Goal: Information Seeking & Learning: Check status

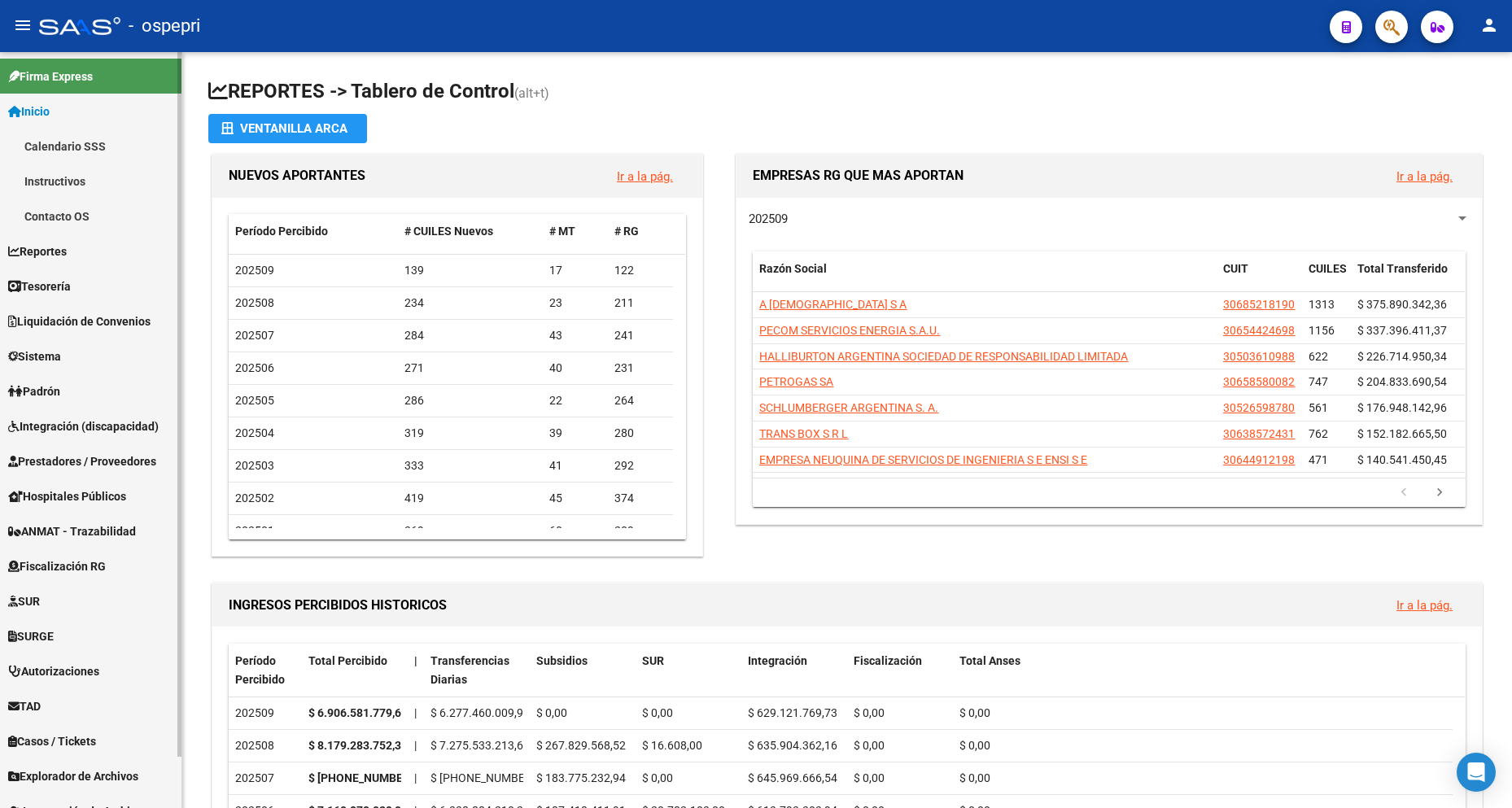
click at [73, 400] on link "Padrón" at bounding box center [90, 391] width 181 height 35
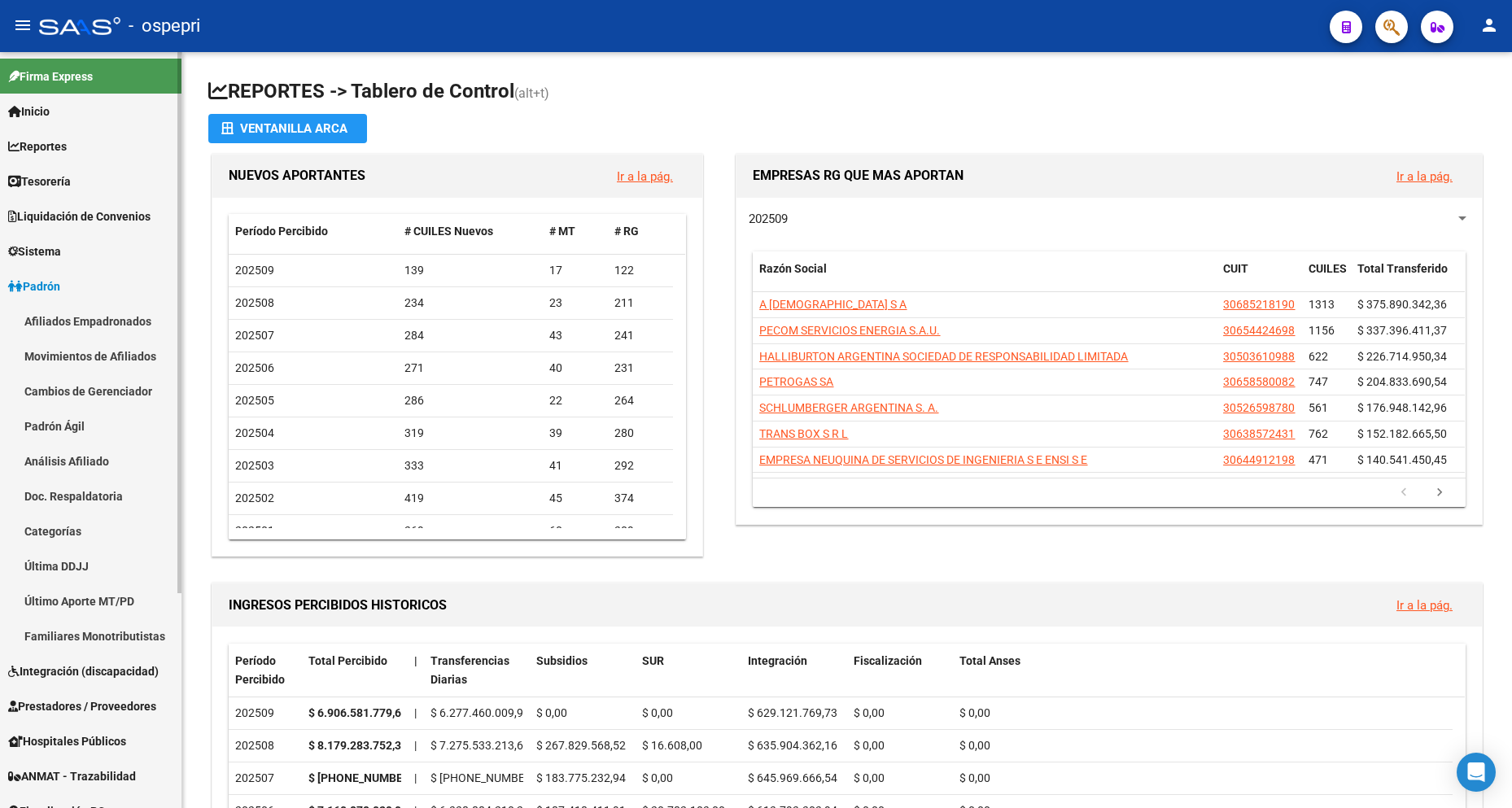
click at [121, 316] on link "Afiliados Empadronados" at bounding box center [90, 320] width 181 height 35
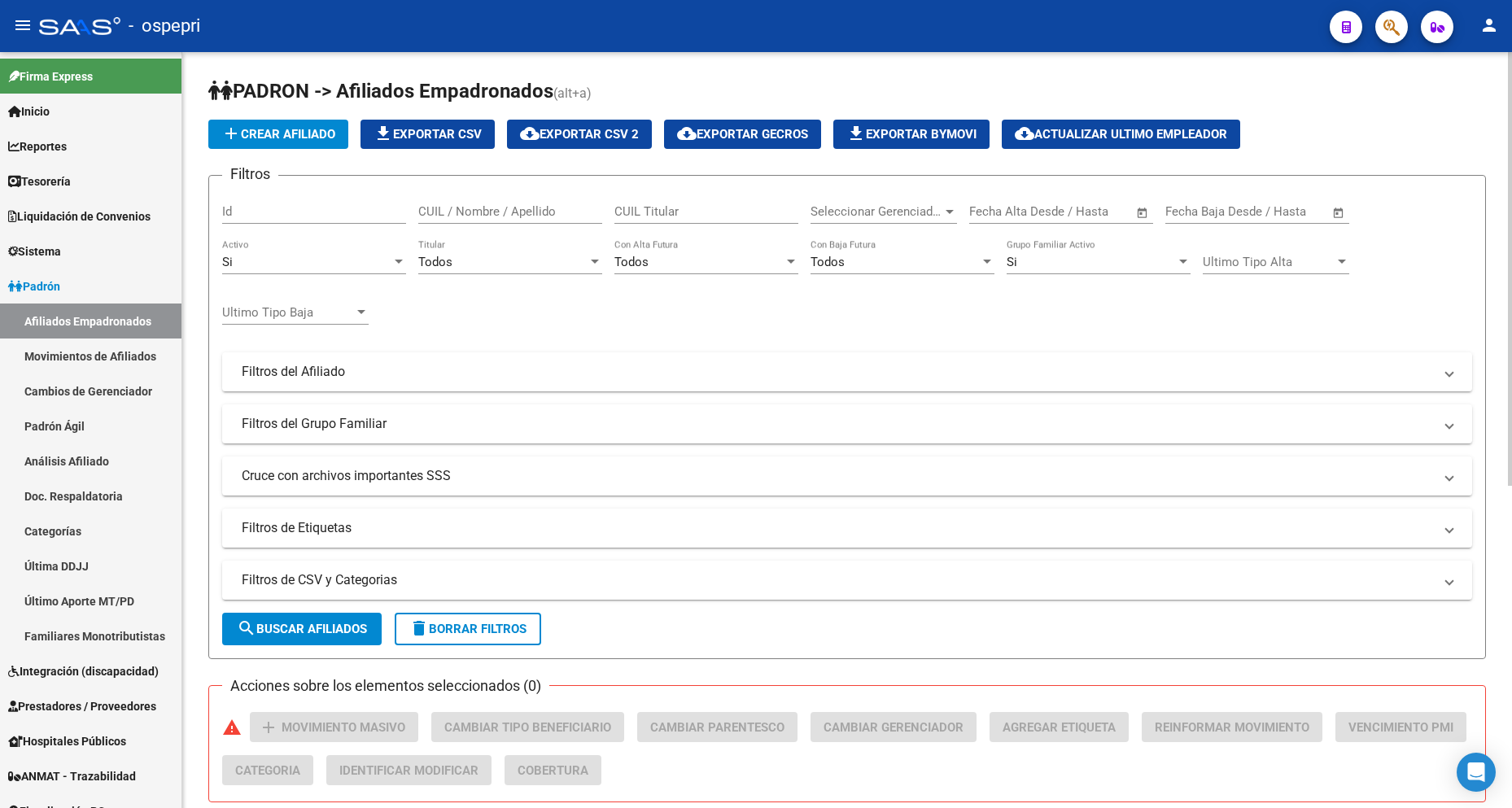
click at [305, 213] on input "Id" at bounding box center [314, 211] width 184 height 14
paste input "45.389852"
type input "45.389852"
click at [355, 620] on button "search Buscar Afiliados" at bounding box center [301, 629] width 160 height 33
click at [312, 198] on div "45.389852 Id" at bounding box center [314, 206] width 184 height 35
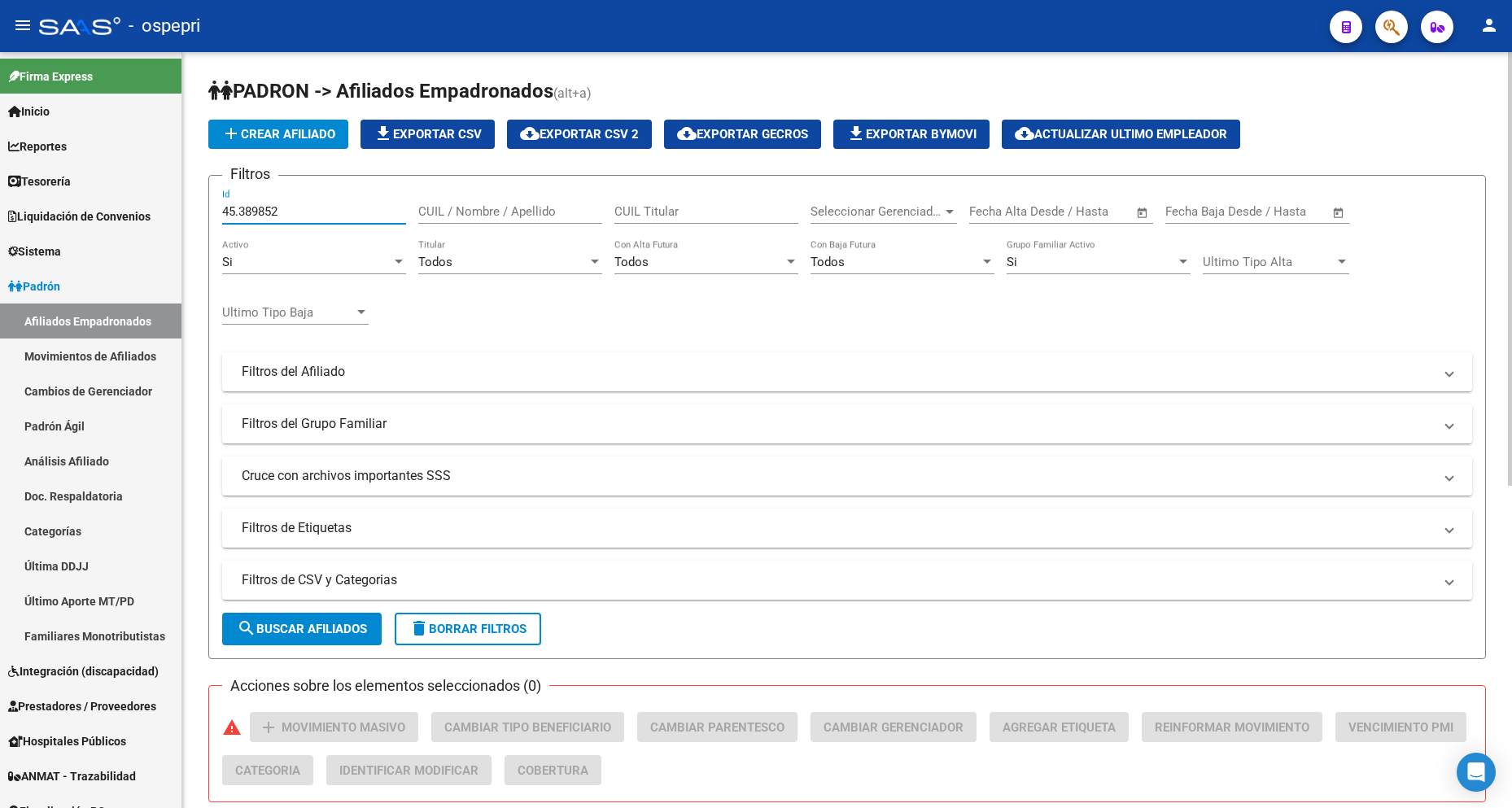
click at [312, 208] on input "45.389852" at bounding box center [314, 211] width 184 height 14
click at [448, 215] on input "CUIL / Nombre / Apellido" at bounding box center [510, 211] width 184 height 14
paste input "[PERSON_NAME]"
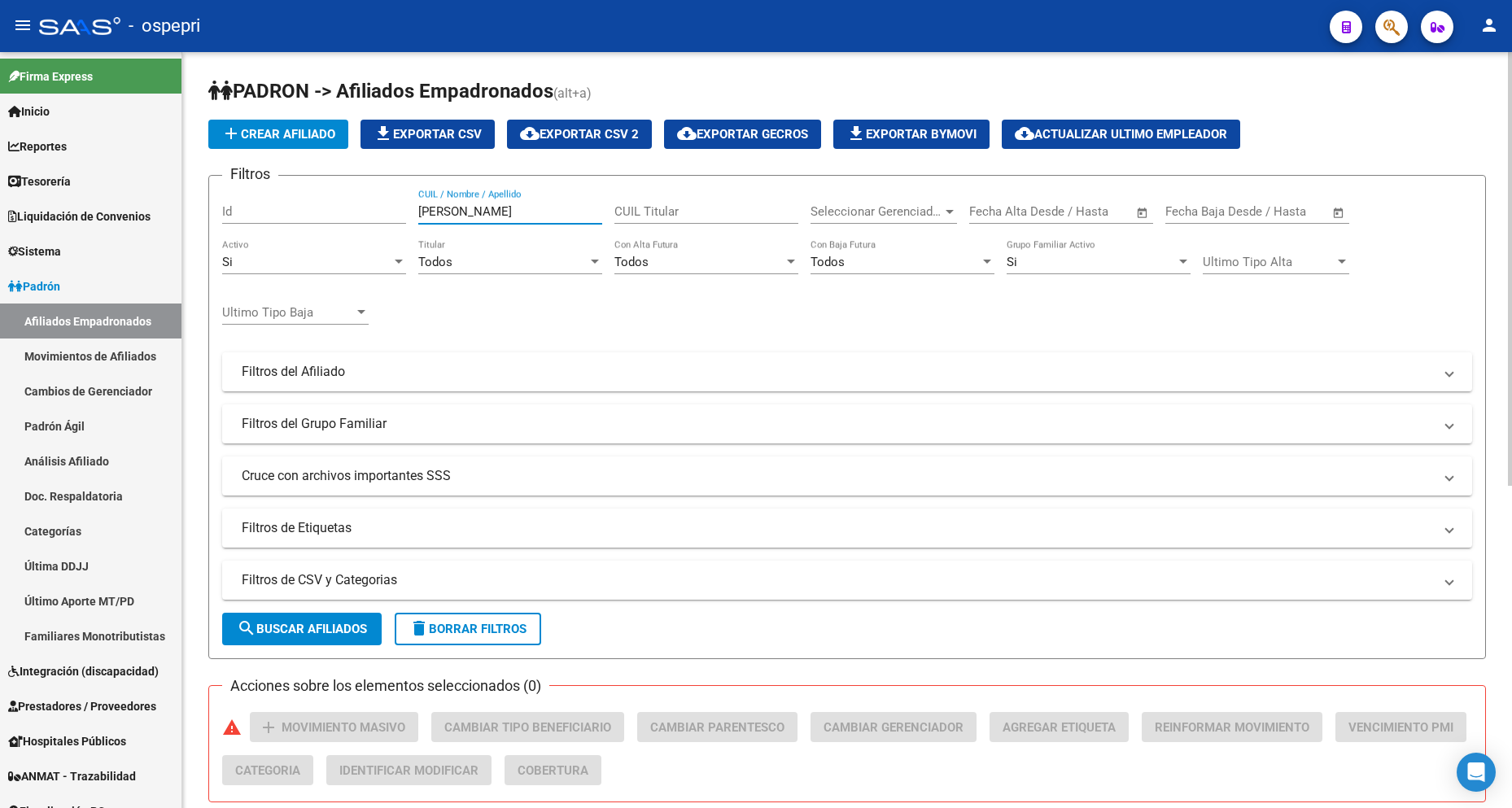
type input "[PERSON_NAME]"
click at [300, 618] on button "search Buscar Afiliados" at bounding box center [301, 629] width 160 height 33
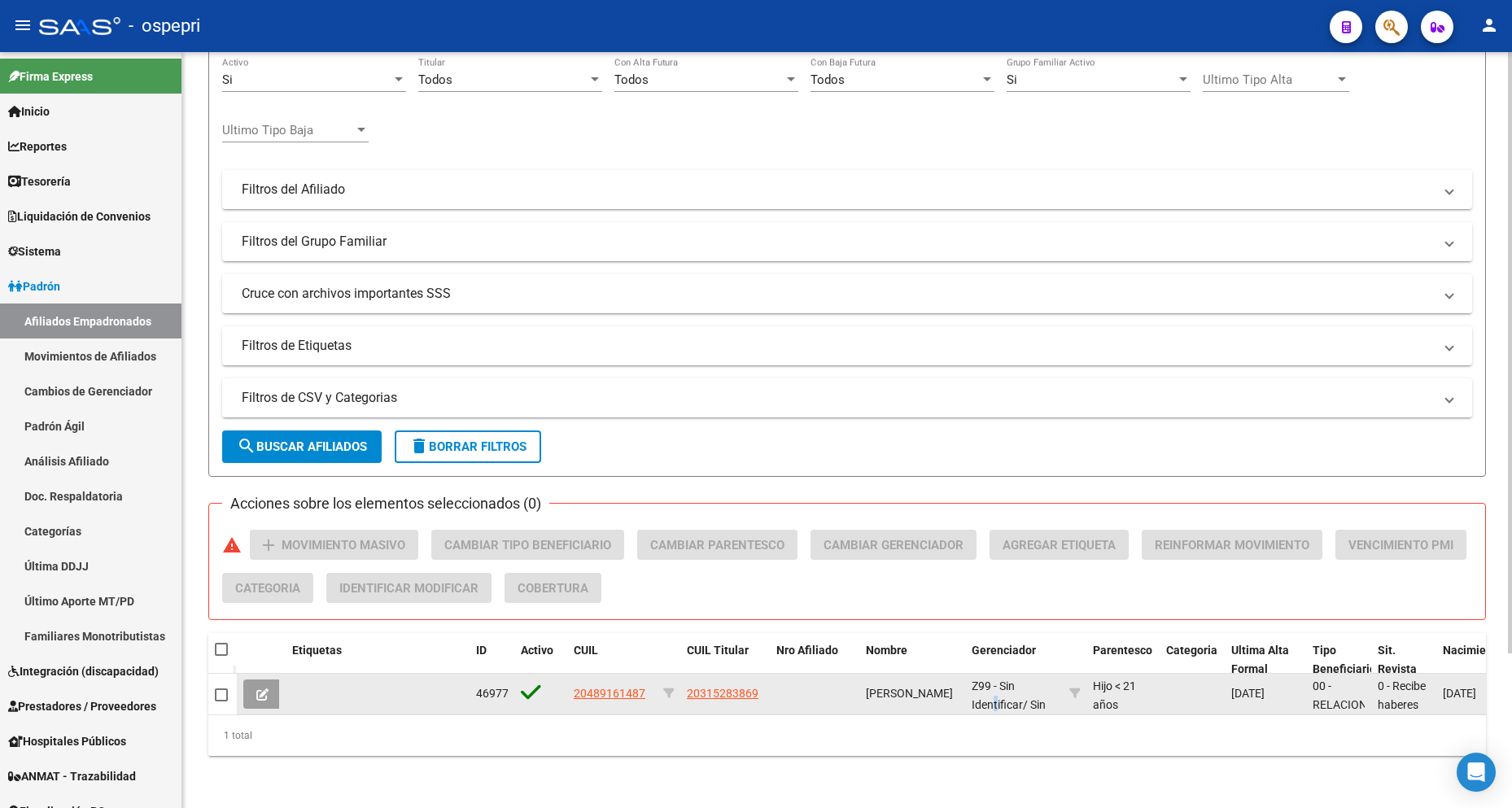
scroll to position [1, 0]
drag, startPoint x: 997, startPoint y: 701, endPoint x: 1008, endPoint y: 699, distance: 11.2
click at [1008, 699] on datatable-body-cell "Z99 - Sin Identificar / Sin Plan" at bounding box center [1014, 694] width 98 height 40
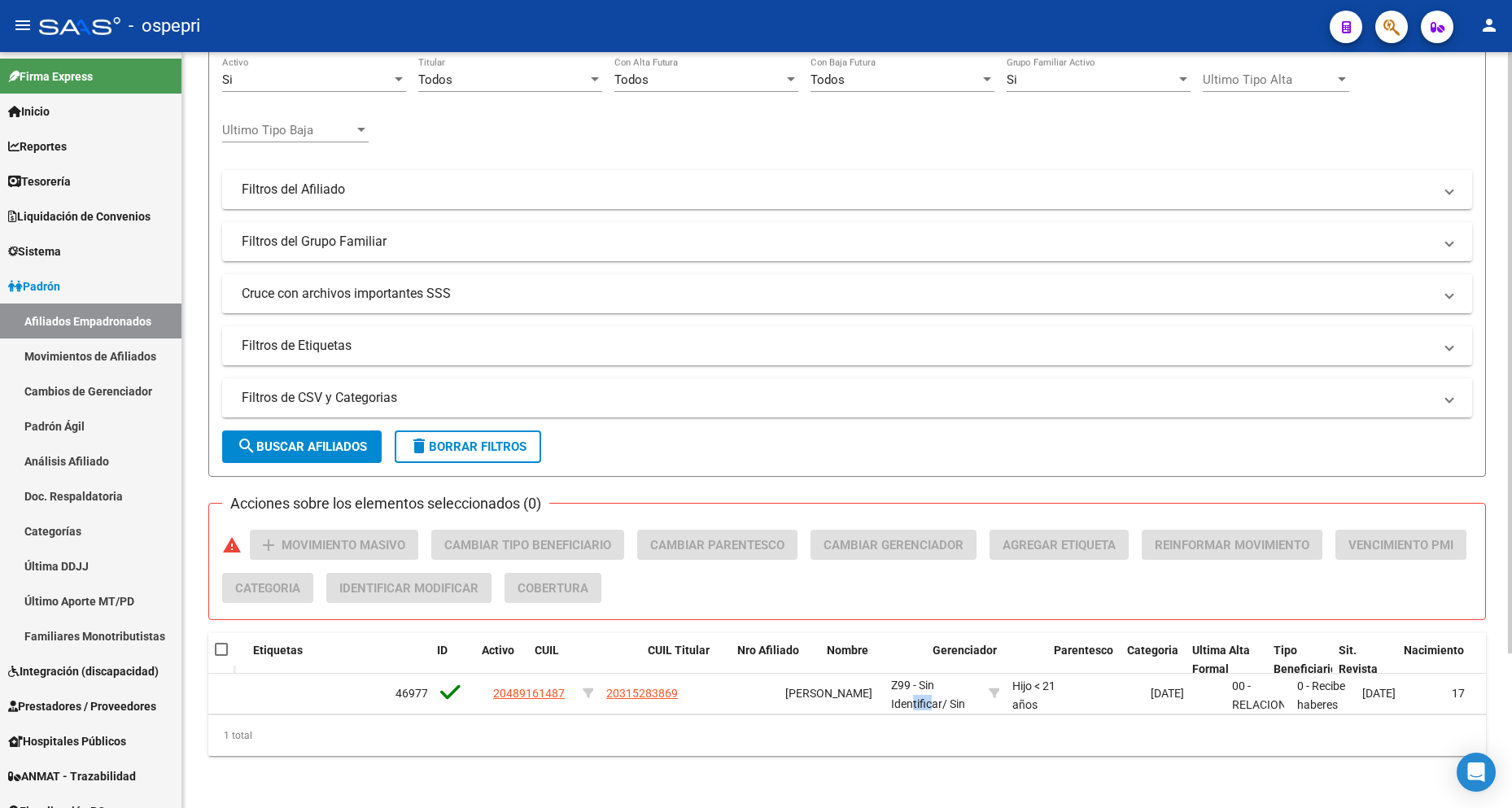
scroll to position [0, 0]
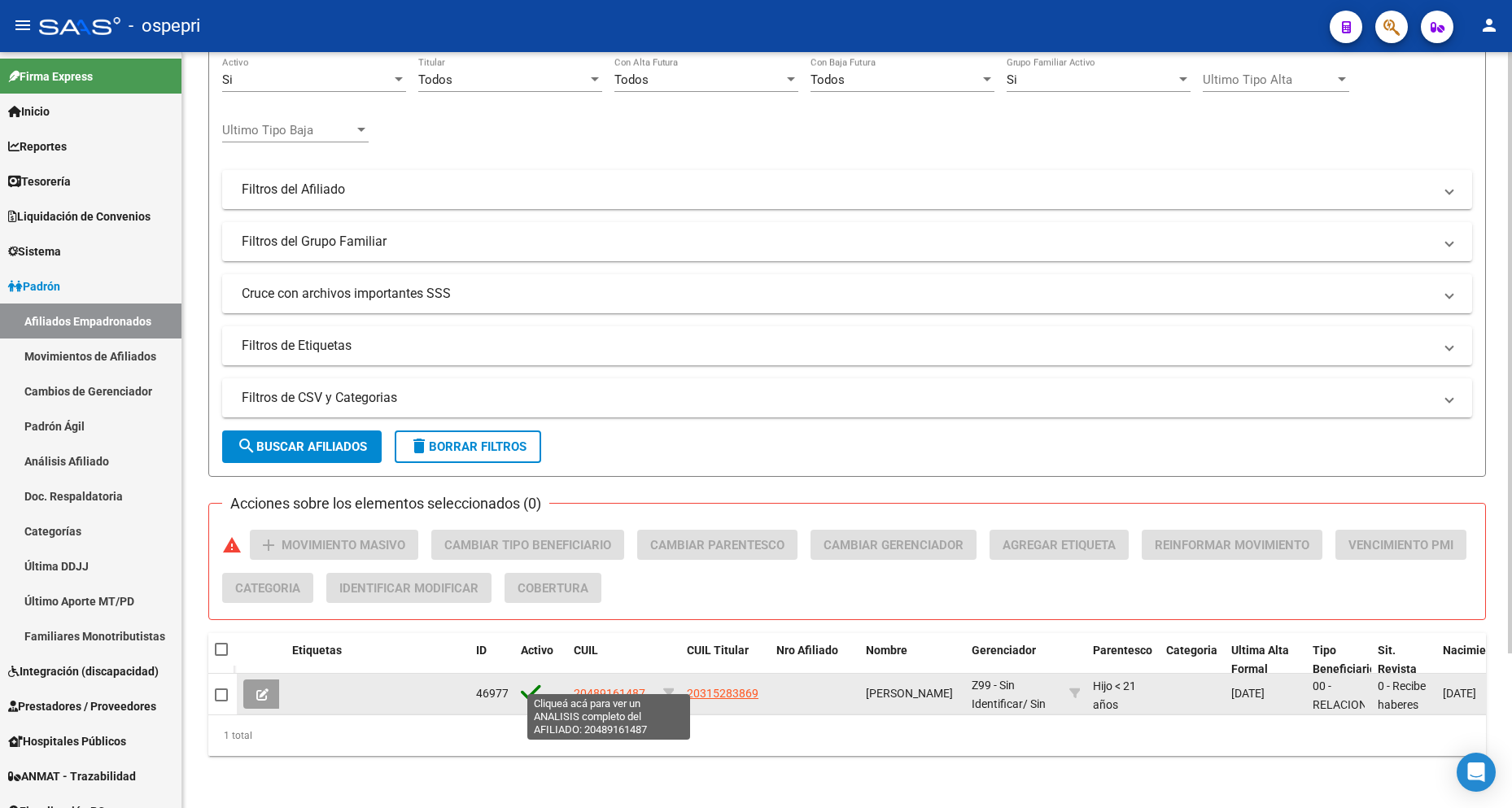
click at [613, 687] on span "20489161487" at bounding box center [609, 693] width 71 height 13
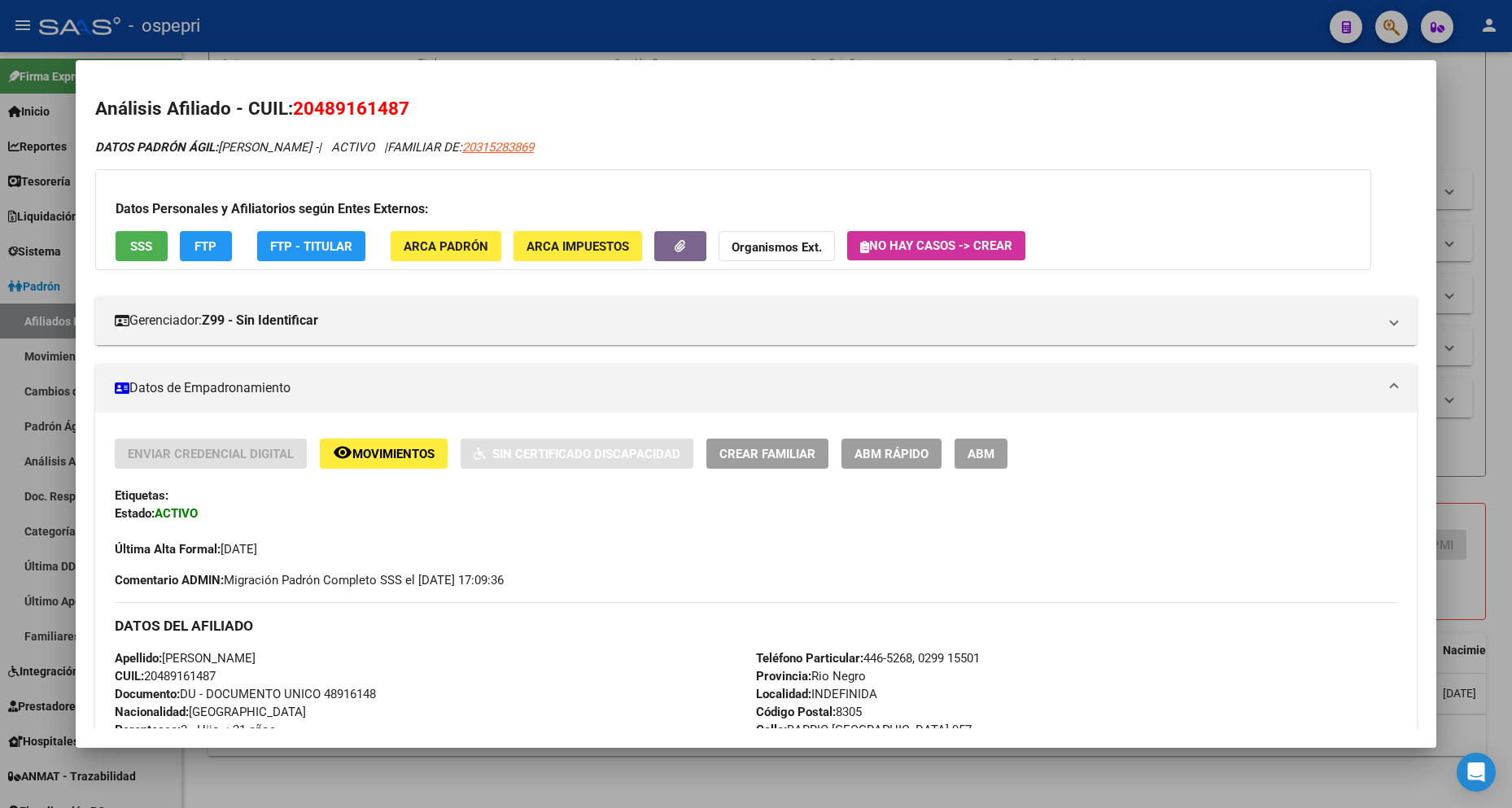
click at [324, 373] on mat-expansion-panel-header "Datos de Empadronamiento" at bounding box center [756, 388] width 1321 height 49
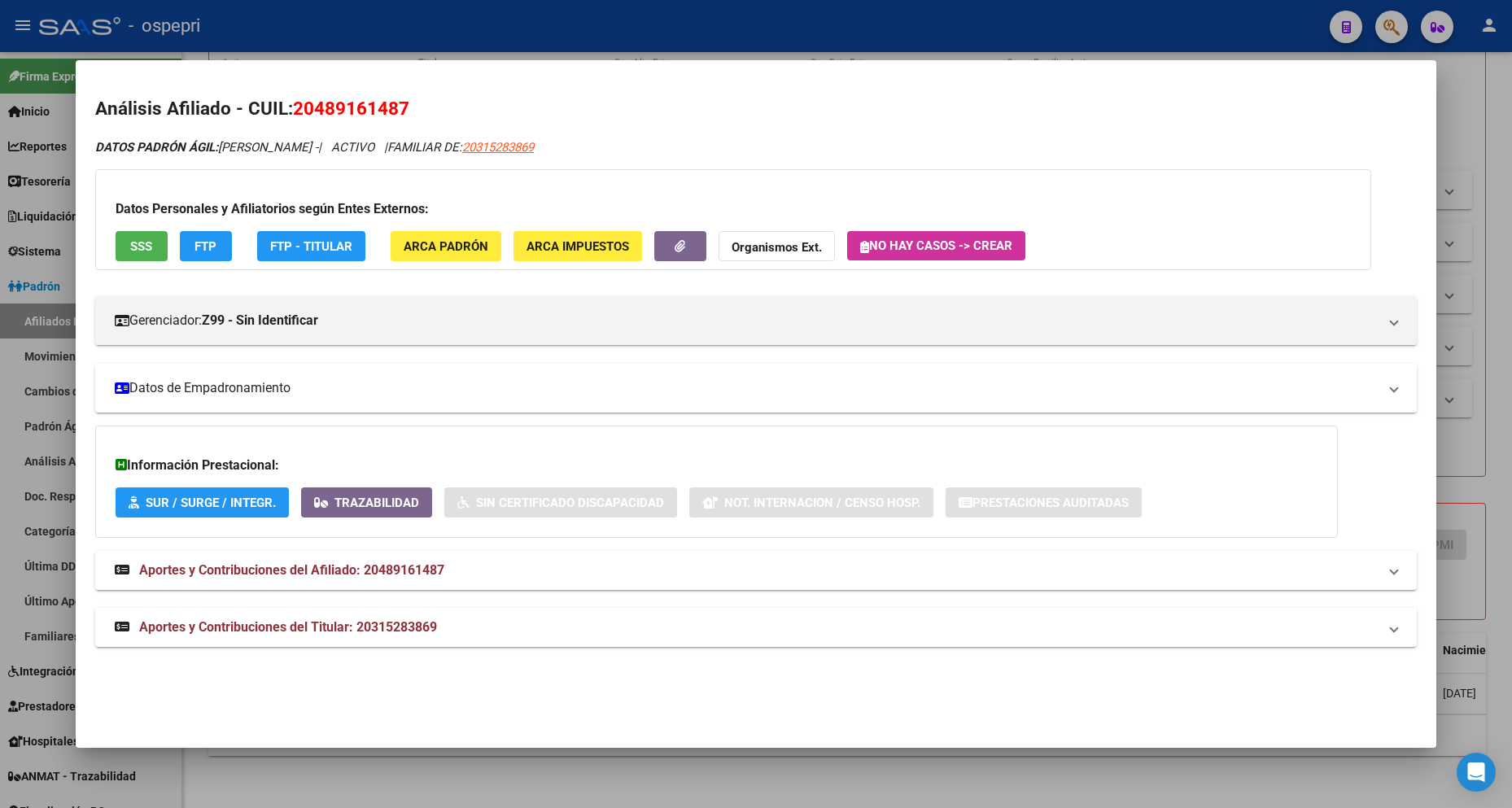
click at [355, 395] on mat-panel-title "Datos de Empadronamiento" at bounding box center [746, 388] width 1262 height 20
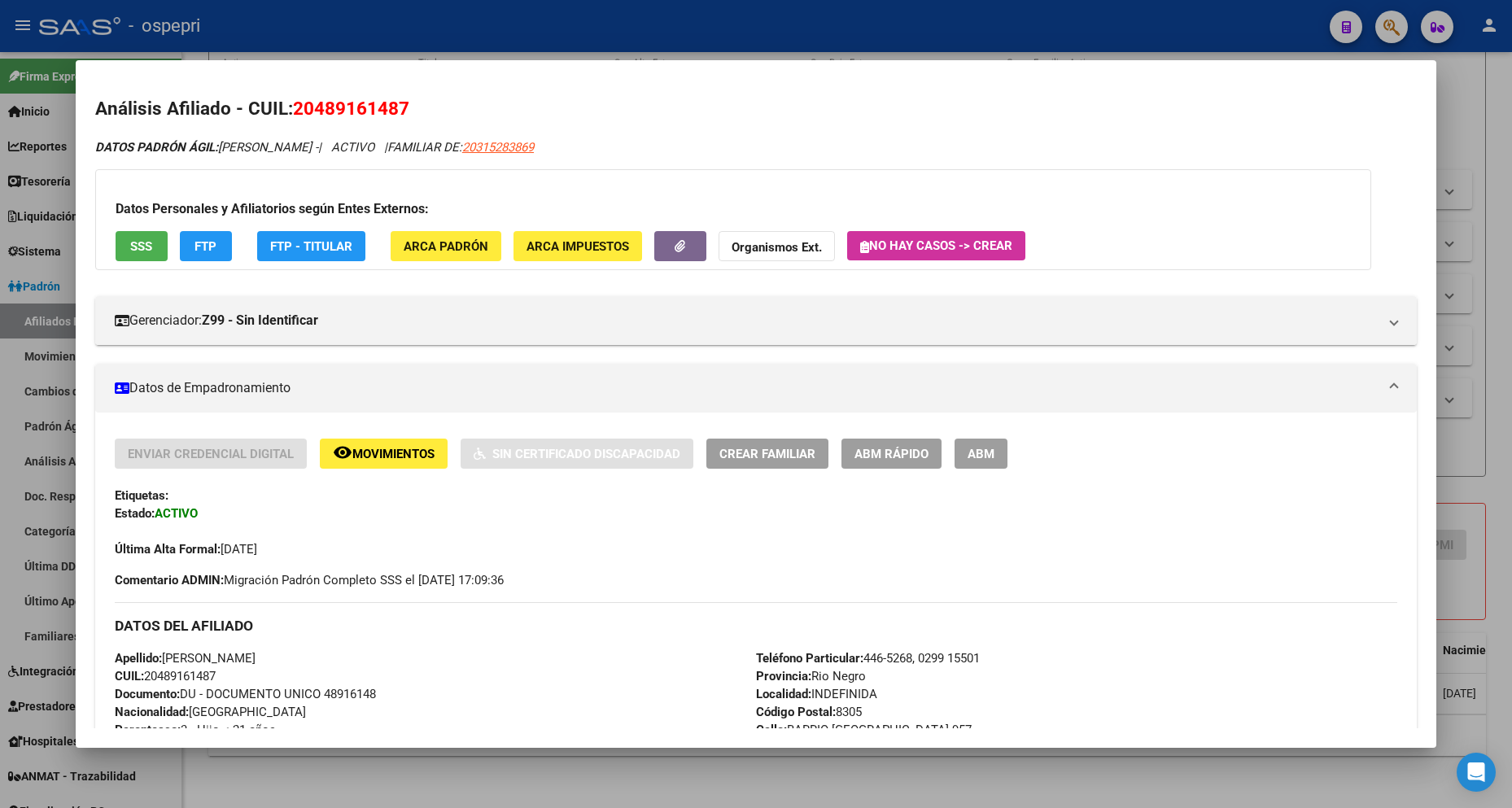
drag, startPoint x: 228, startPoint y: 576, endPoint x: 345, endPoint y: 574, distance: 117.0
click at [345, 574] on span "Comentario ADMIN: Migración Padrón Completo SSS el [DATE] 17:09:36" at bounding box center [309, 581] width 389 height 18
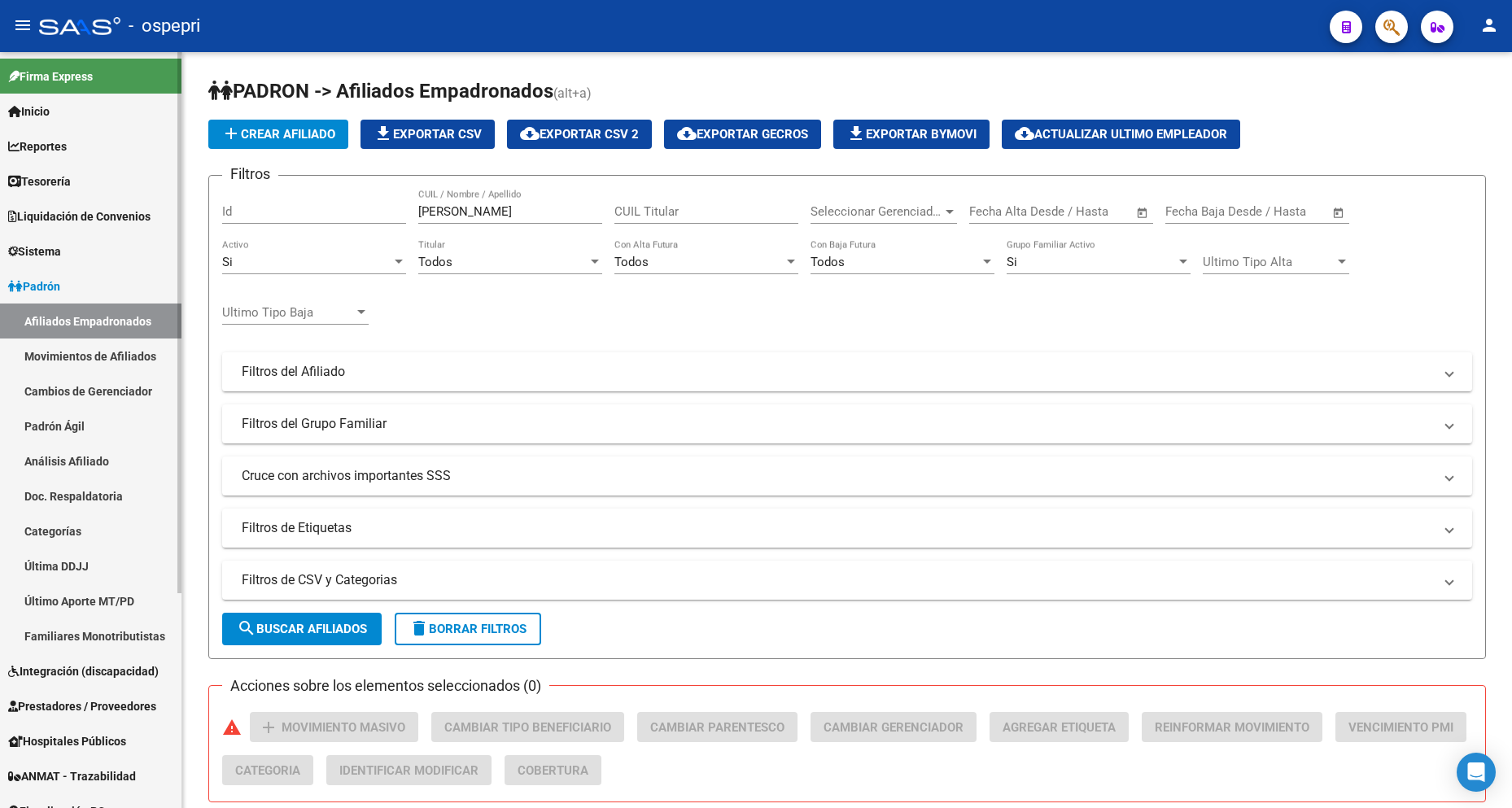
click at [70, 257] on link "Sistema" at bounding box center [90, 251] width 181 height 35
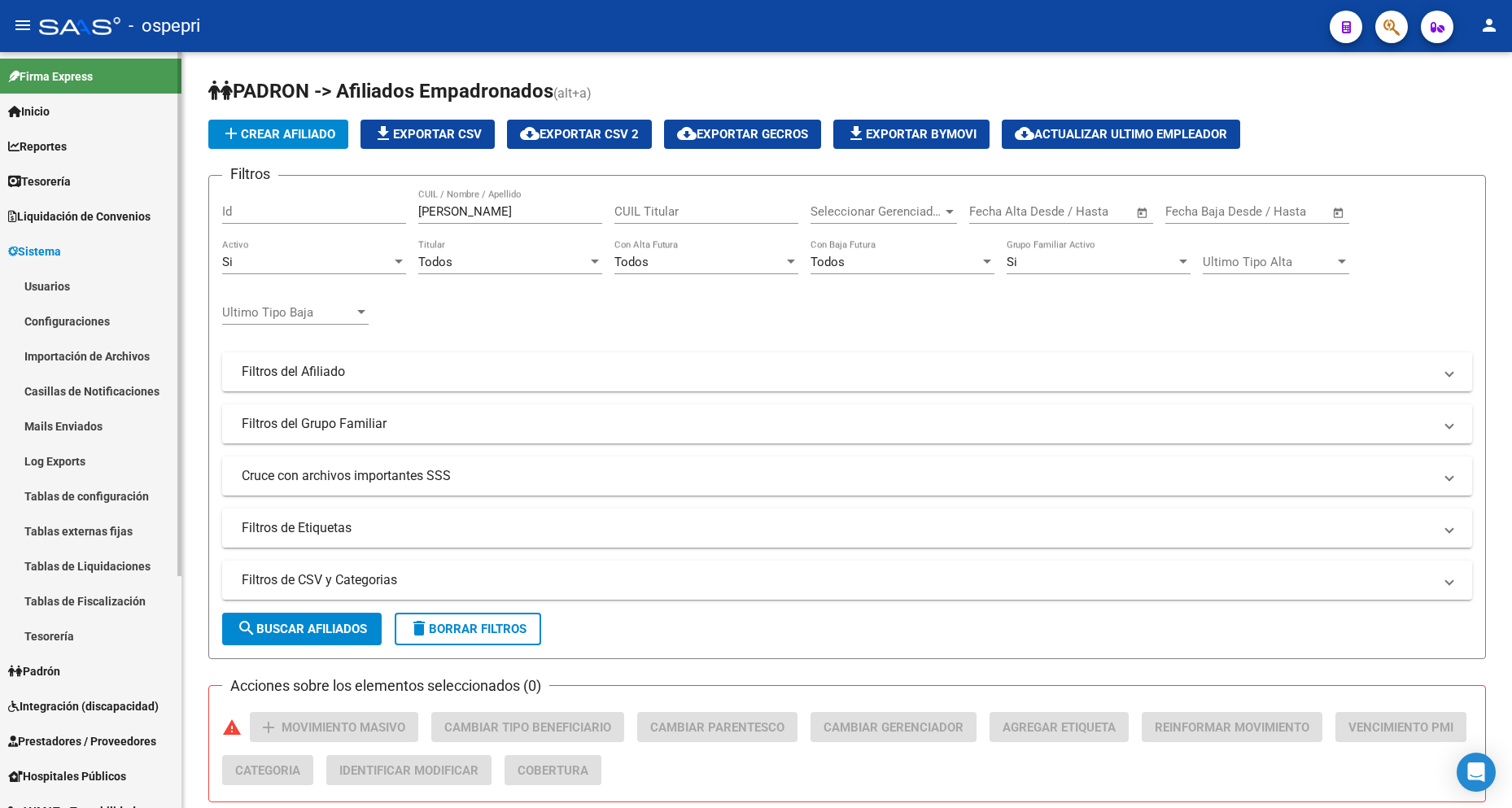
click at [61, 254] on span "Sistema" at bounding box center [34, 251] width 53 height 18
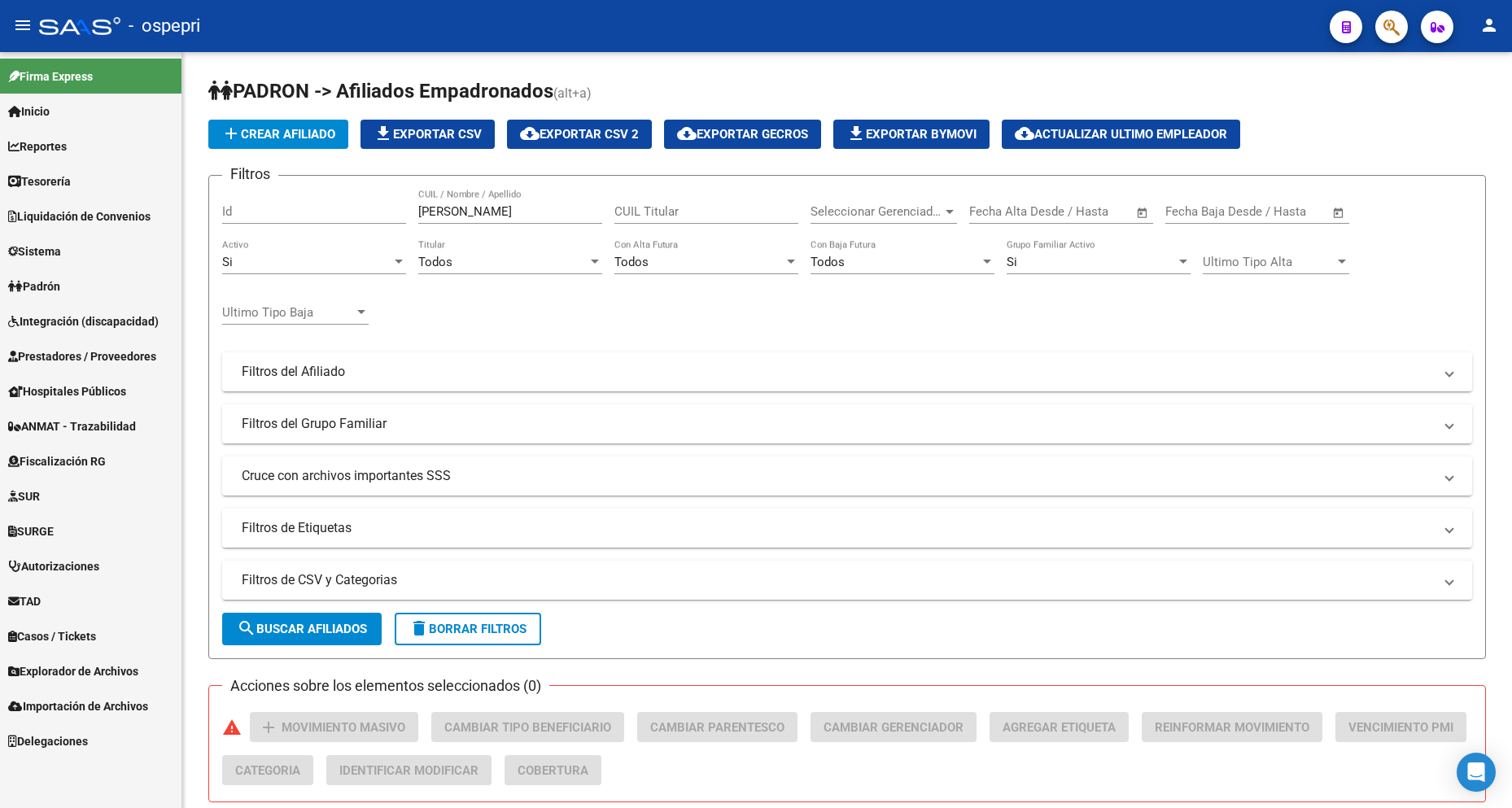
click at [99, 242] on link "Sistema" at bounding box center [90, 251] width 181 height 35
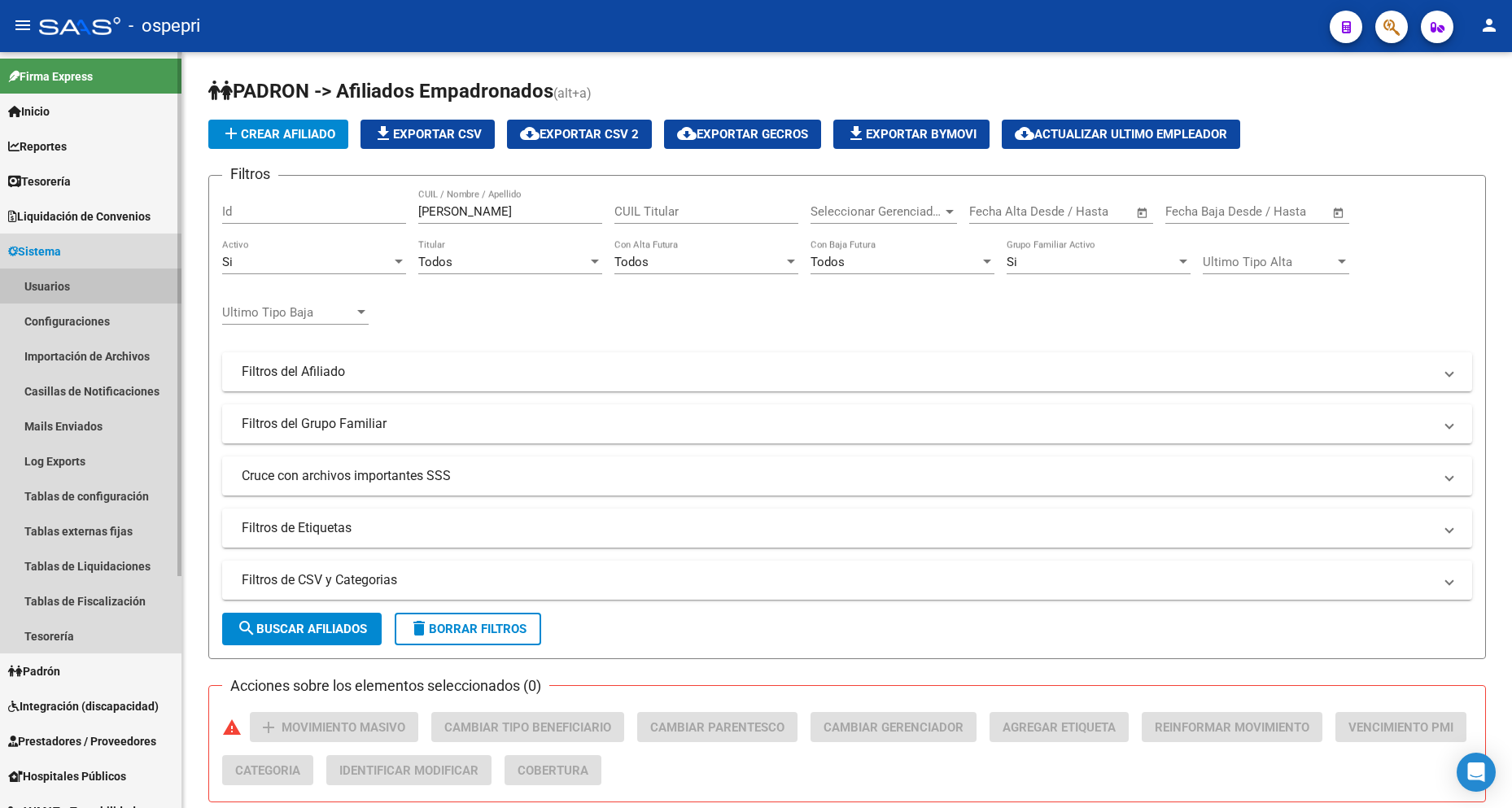
click at [100, 297] on link "Usuarios" at bounding box center [90, 285] width 181 height 35
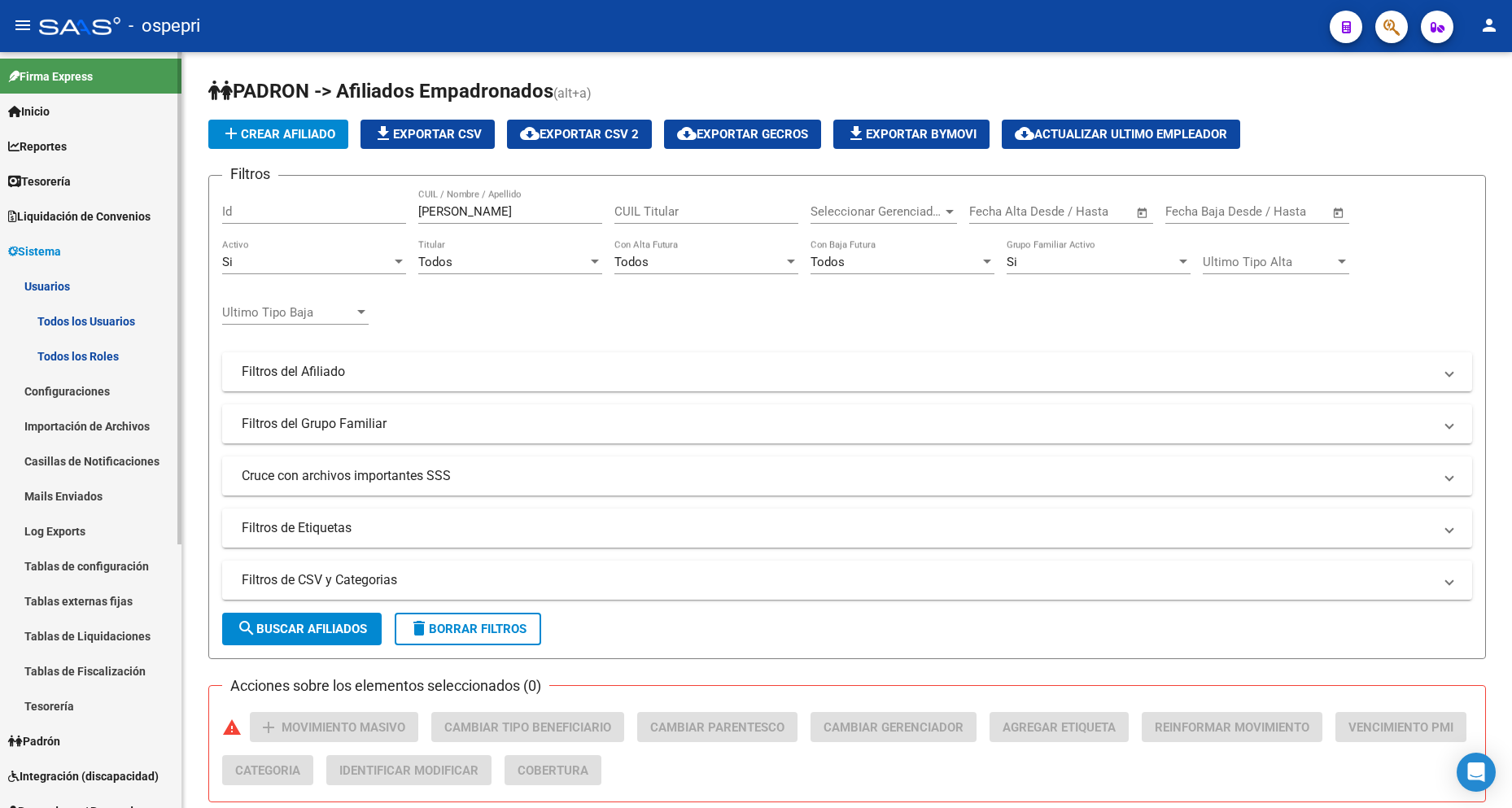
click at [102, 320] on link "Todos los Usuarios" at bounding box center [90, 320] width 181 height 35
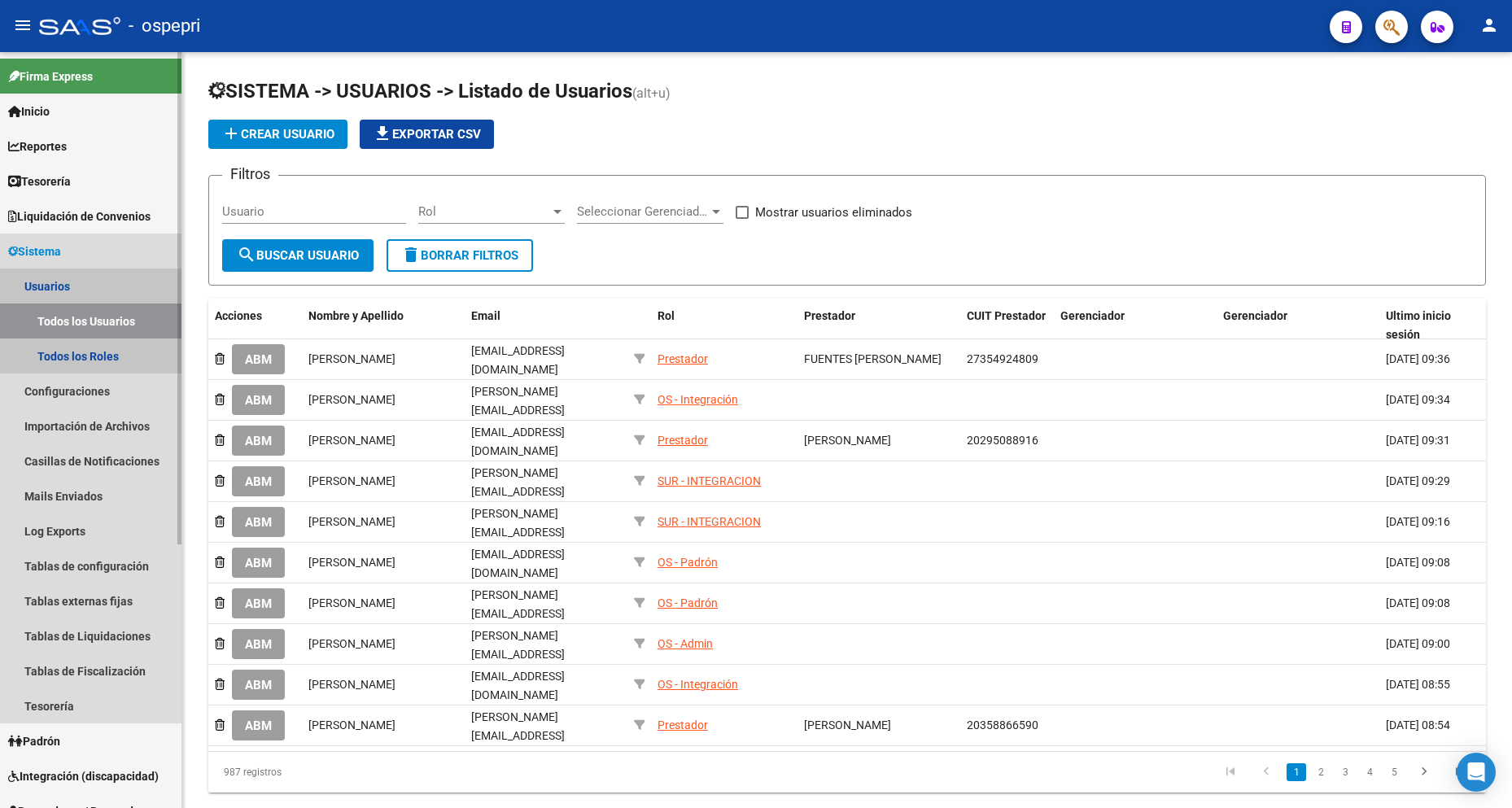
click at [79, 293] on link "Usuarios" at bounding box center [90, 285] width 181 height 35
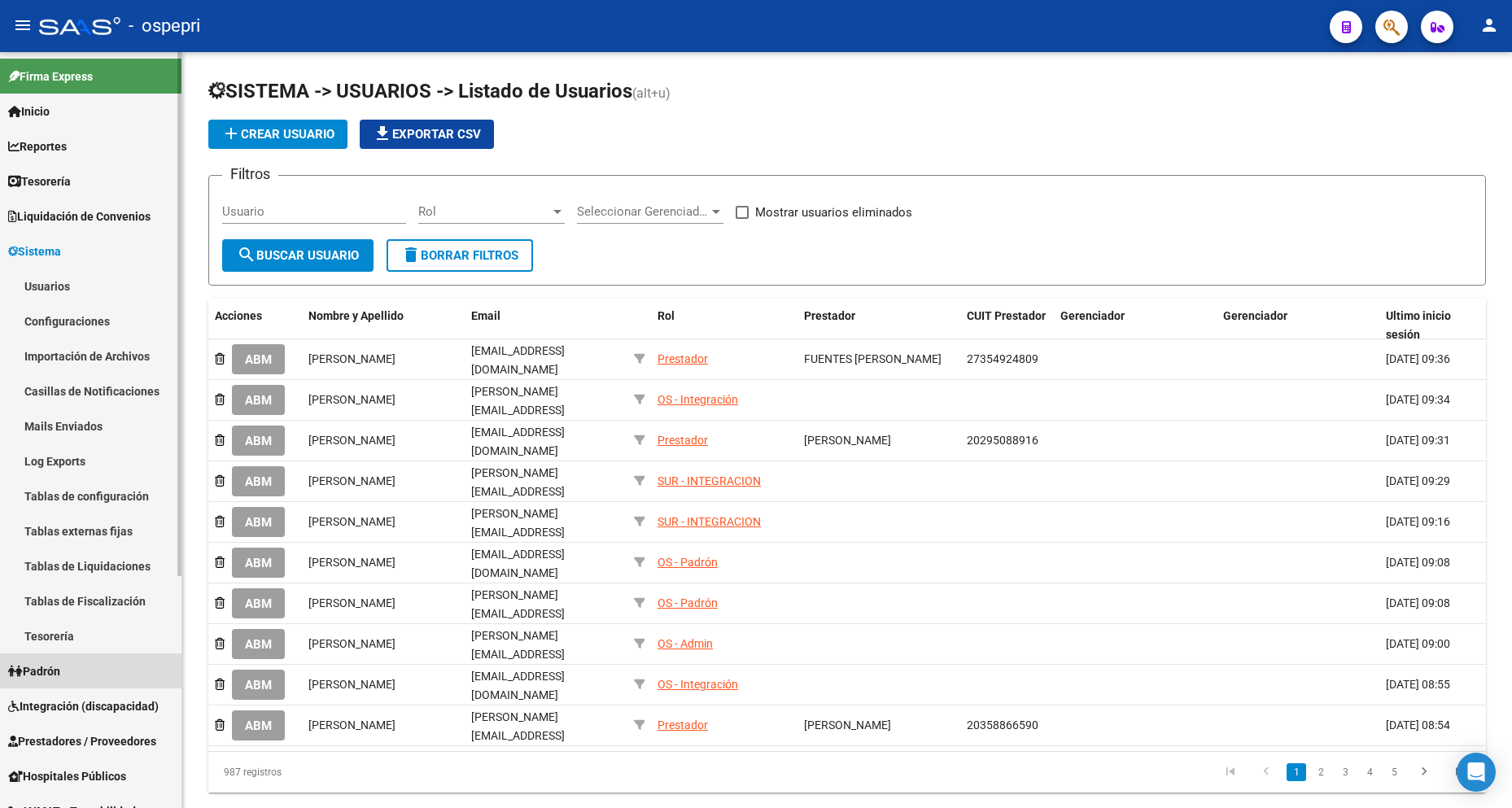
click at [103, 669] on link "Padrón" at bounding box center [90, 671] width 181 height 35
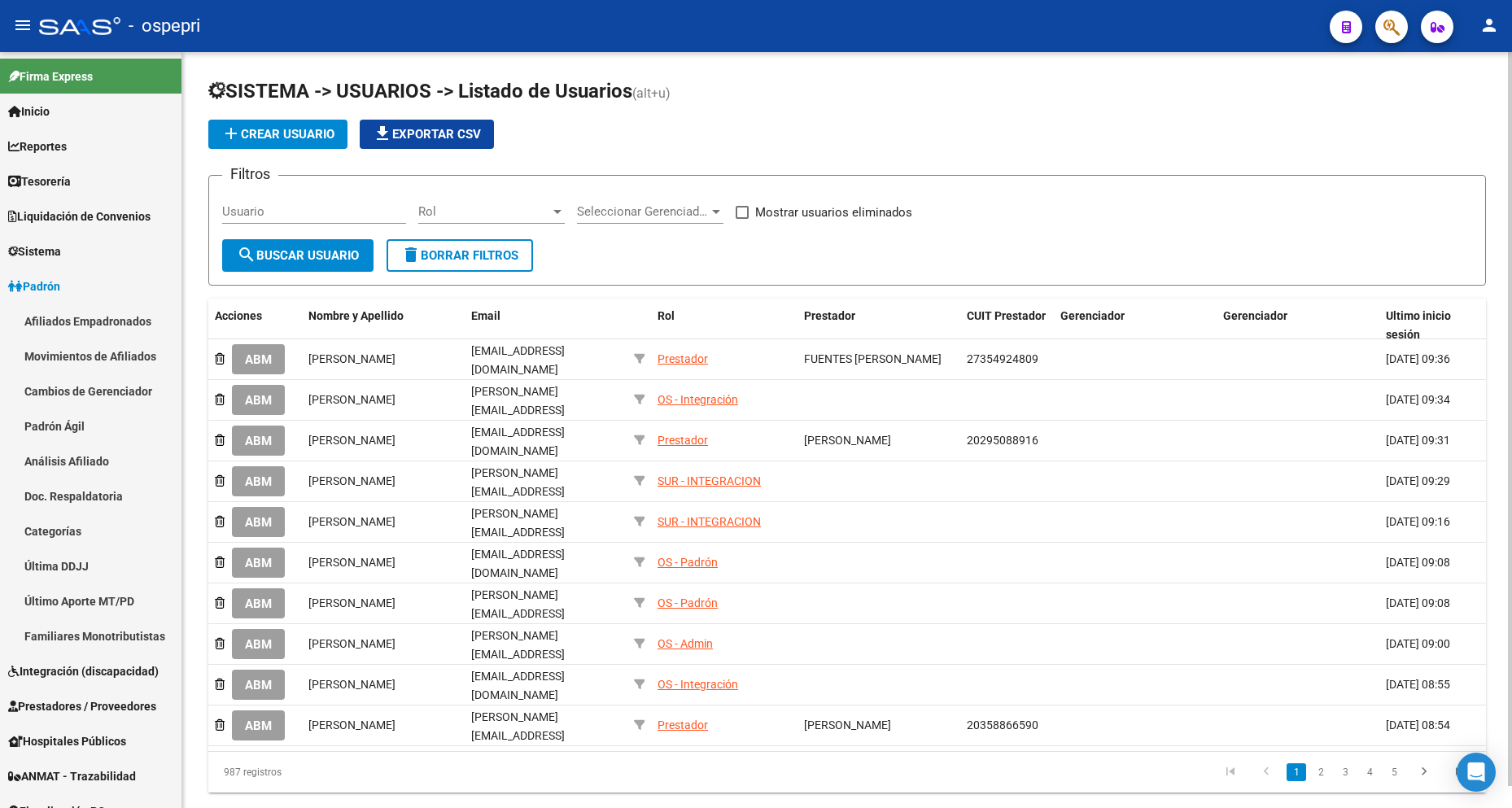
click at [1347, 127] on div "add Crear Usuario file_download Exportar CSV" at bounding box center [847, 134] width 1278 height 29
